Goal: Information Seeking & Learning: Learn about a topic

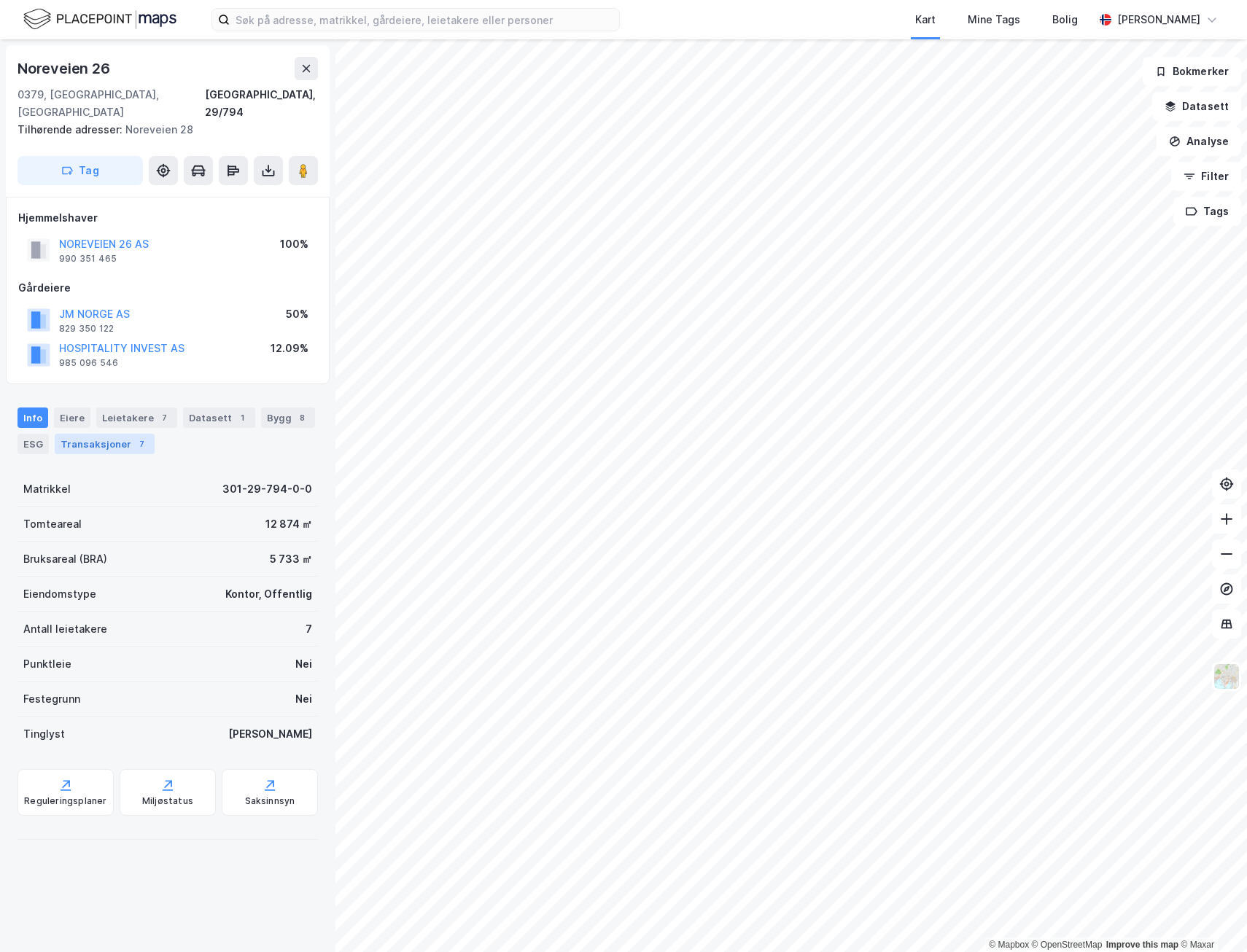
click at [92, 434] on div "Transaksjoner 7" at bounding box center [105, 444] width 100 height 20
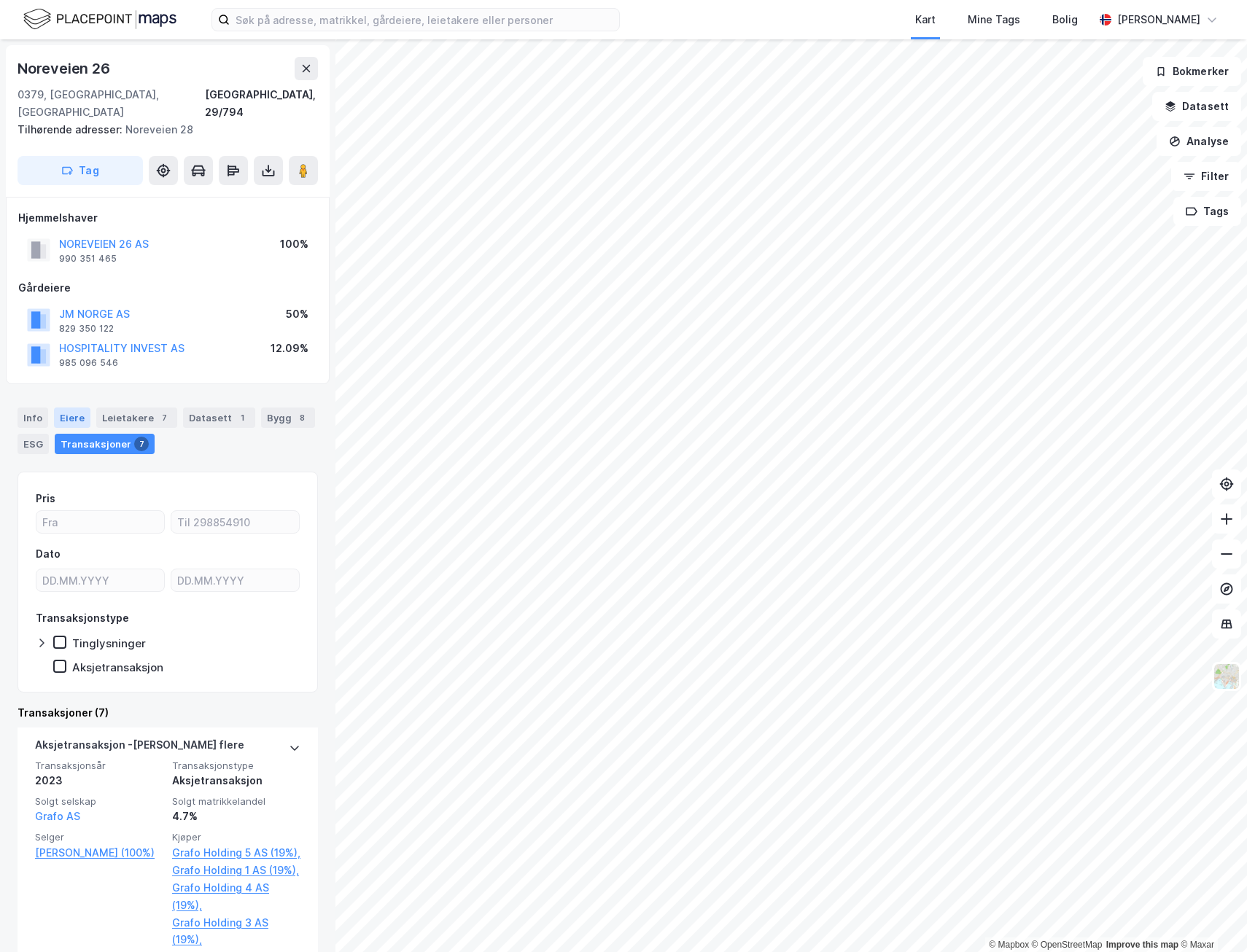
click at [67, 408] on div "Eiere" at bounding box center [72, 418] width 36 height 20
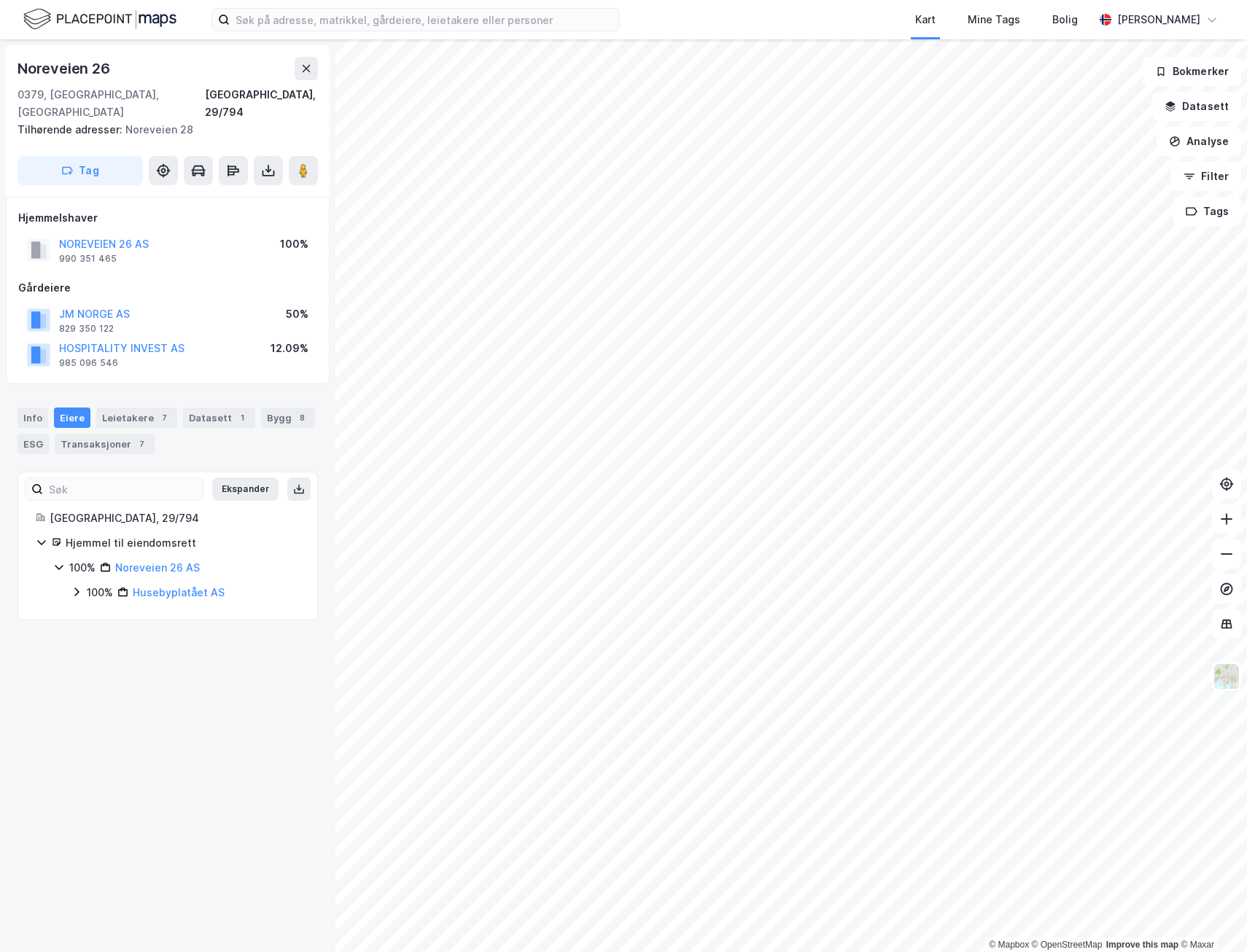
click at [78, 587] on icon at bounding box center [76, 592] width 12 height 12
click at [237, 636] on link "Miliarium Husebyplatået AS" at bounding box center [215, 642] width 141 height 12
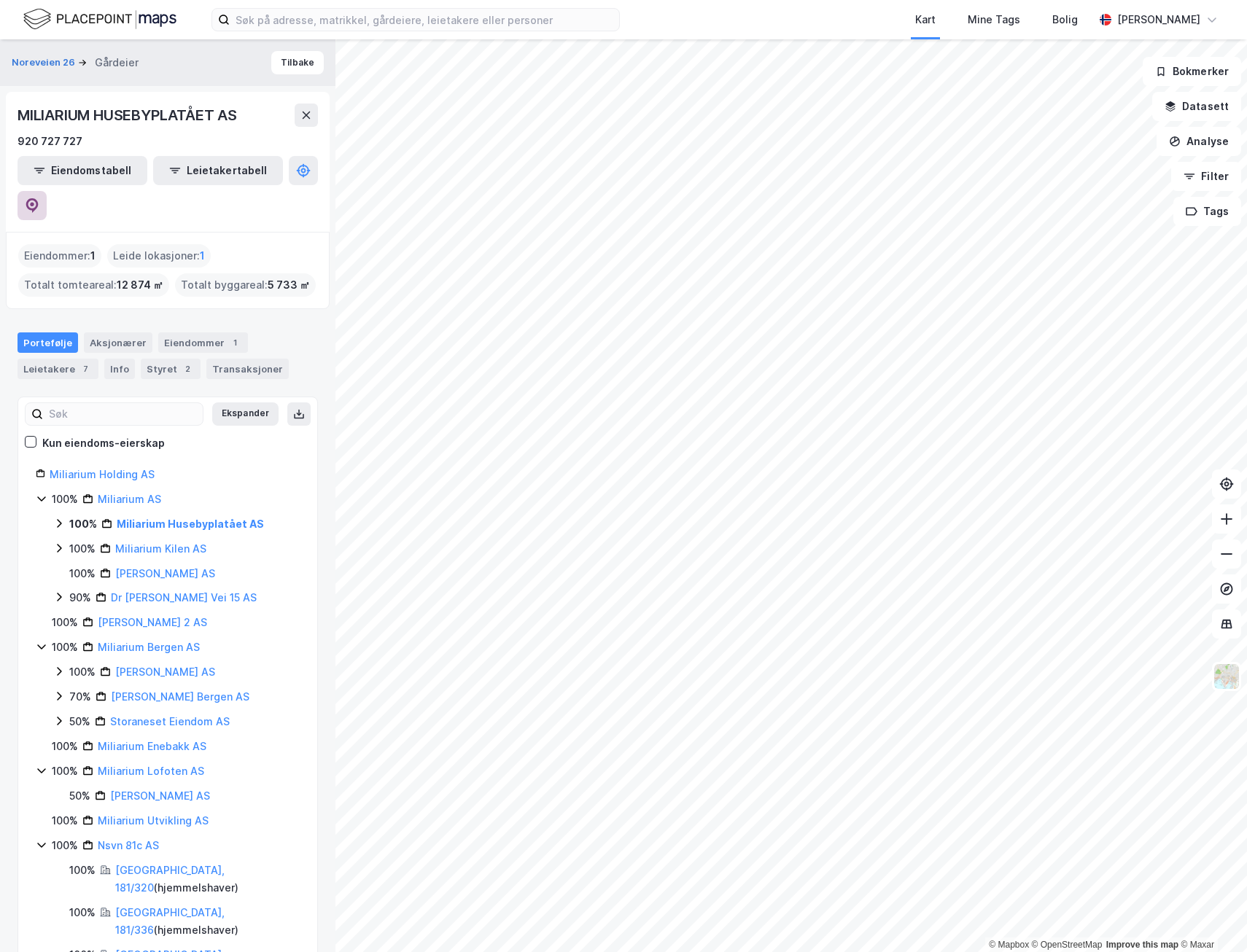
click at [47, 191] on button at bounding box center [32, 205] width 29 height 29
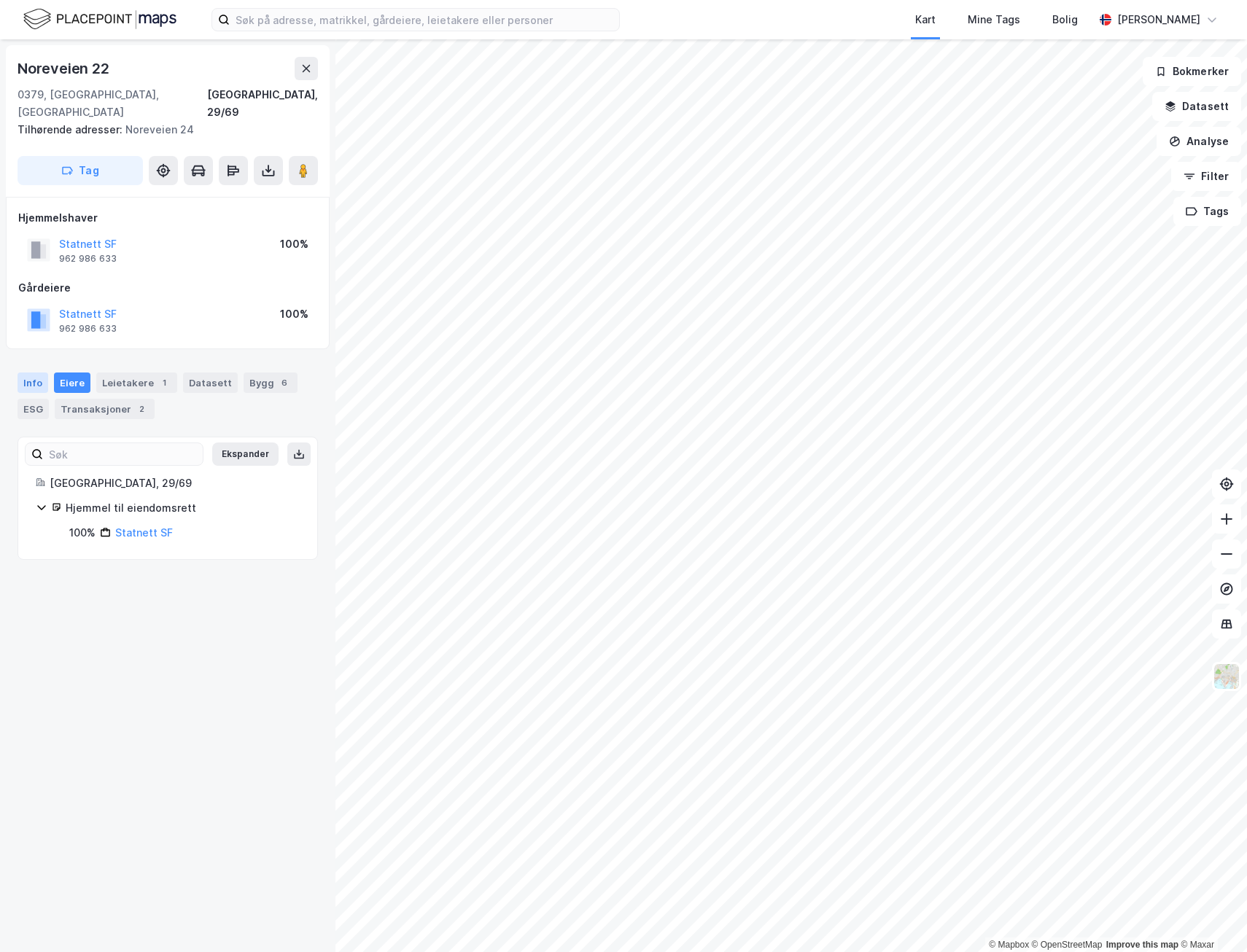
click at [24, 372] on div "Info" at bounding box center [33, 382] width 30 height 20
